Goal: Task Accomplishment & Management: Use online tool/utility

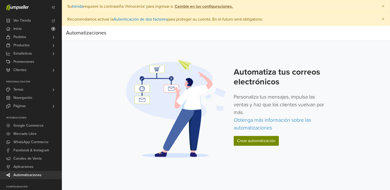
click at [247, 140] on link "Crear automatización" at bounding box center [256, 141] width 45 height 10
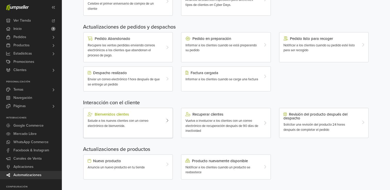
scroll to position [163, 0]
click at [165, 118] on div at bounding box center [168, 121] width 7 height 16
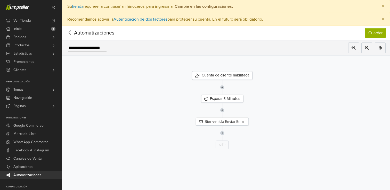
click at [222, 88] on img at bounding box center [222, 87] width 4 height 15
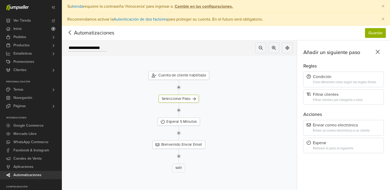
click at [177, 111] on img at bounding box center [179, 110] width 4 height 15
click at [179, 131] on img at bounding box center [179, 133] width 4 height 15
click at [71, 32] on icon at bounding box center [70, 32] width 8 height 6
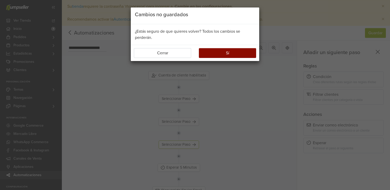
click at [224, 53] on button "Sí" at bounding box center [227, 53] width 57 height 10
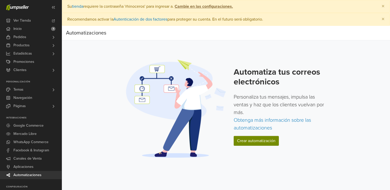
click at [251, 139] on link "Crear automatización" at bounding box center [256, 141] width 45 height 10
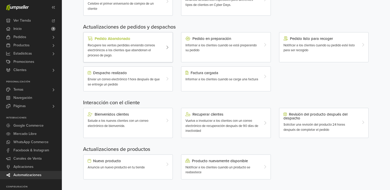
scroll to position [163, 0]
click at [148, 169] on div "Nuevo producto Anuncia un nuevo producto en tu tienda" at bounding box center [127, 167] width 89 height 25
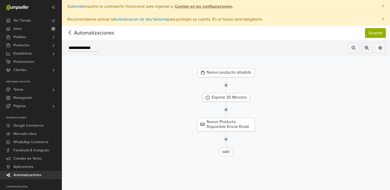
click at [226, 85] on img at bounding box center [226, 85] width 4 height 16
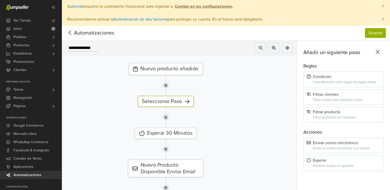
click at [72, 33] on icon at bounding box center [70, 32] width 8 height 6
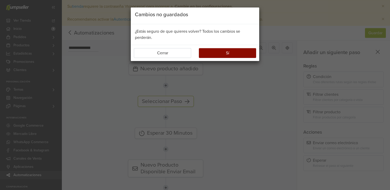
click at [222, 52] on button "Sí" at bounding box center [227, 53] width 57 height 10
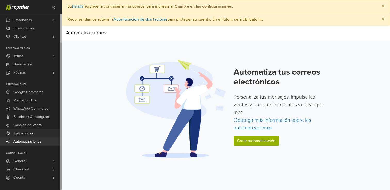
click at [28, 135] on span "Aplicaciones" at bounding box center [23, 133] width 20 height 8
